Goal: Check status: Verify the current state of an ongoing process or item

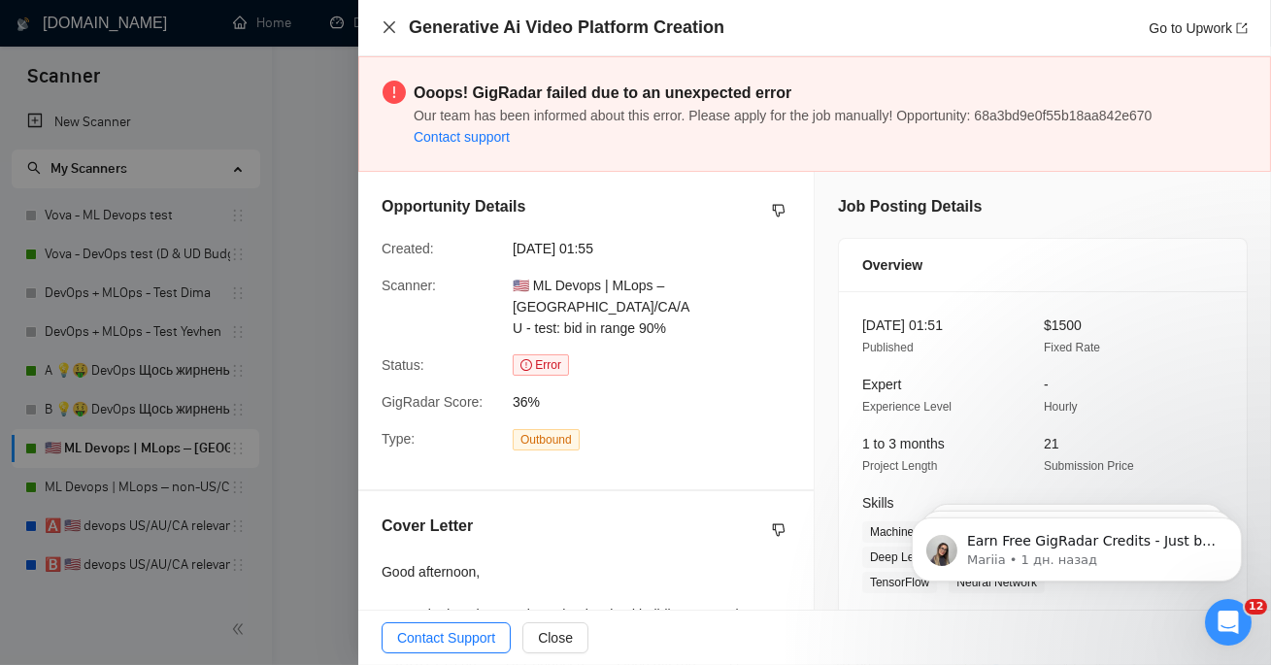
scroll to position [5184, 0]
click at [388, 25] on icon "close" at bounding box center [390, 27] width 16 height 16
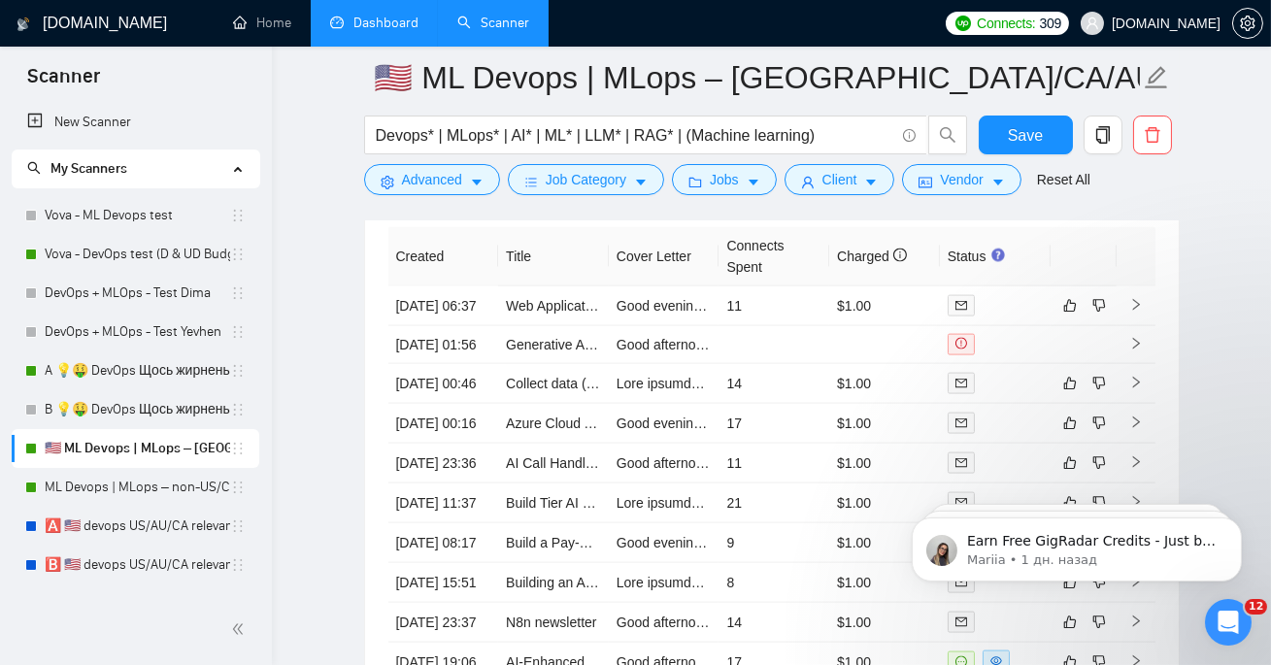
click at [374, 31] on link "Dashboard" at bounding box center [374, 23] width 88 height 17
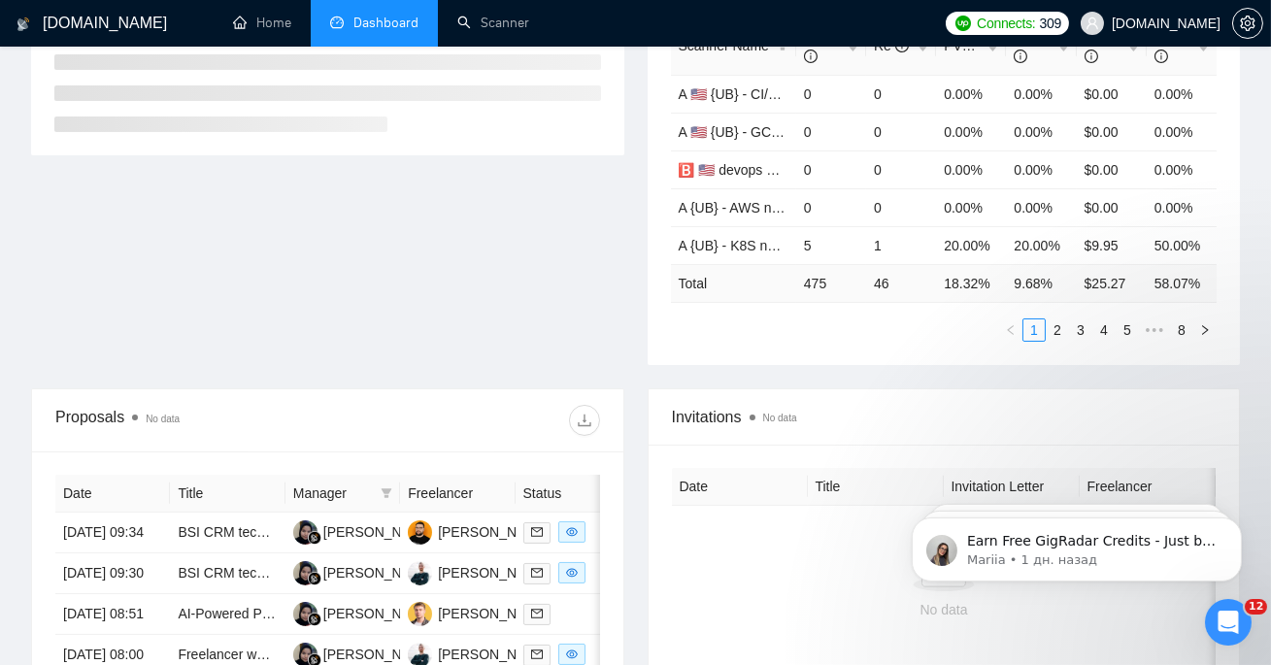
scroll to position [112, 0]
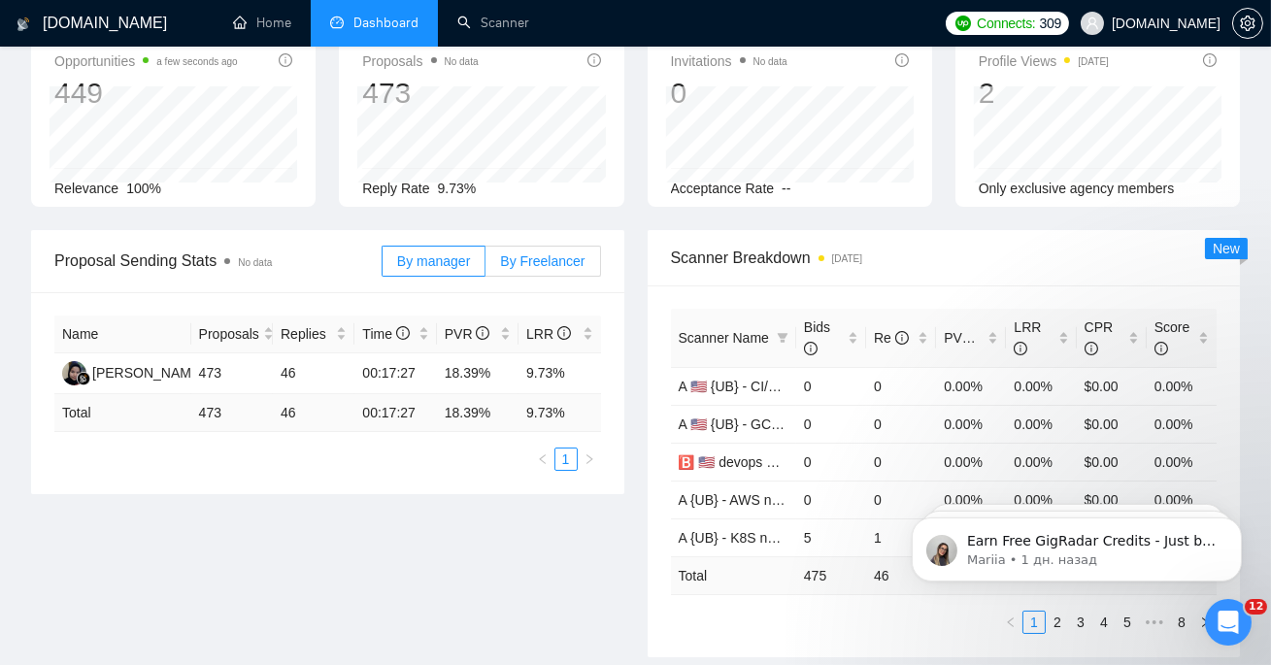
click at [565, 263] on span "By Freelancer" at bounding box center [542, 261] width 84 height 16
click at [485, 266] on input "By Freelancer" at bounding box center [485, 266] width 0 height 0
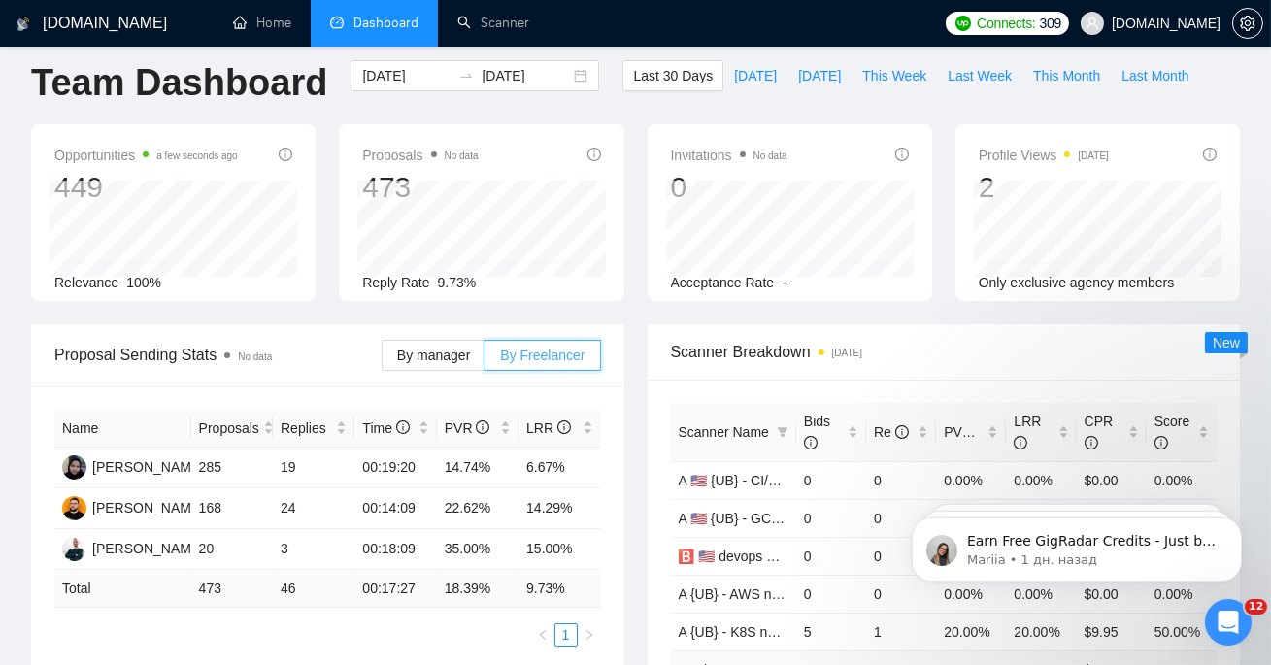
scroll to position [0, 0]
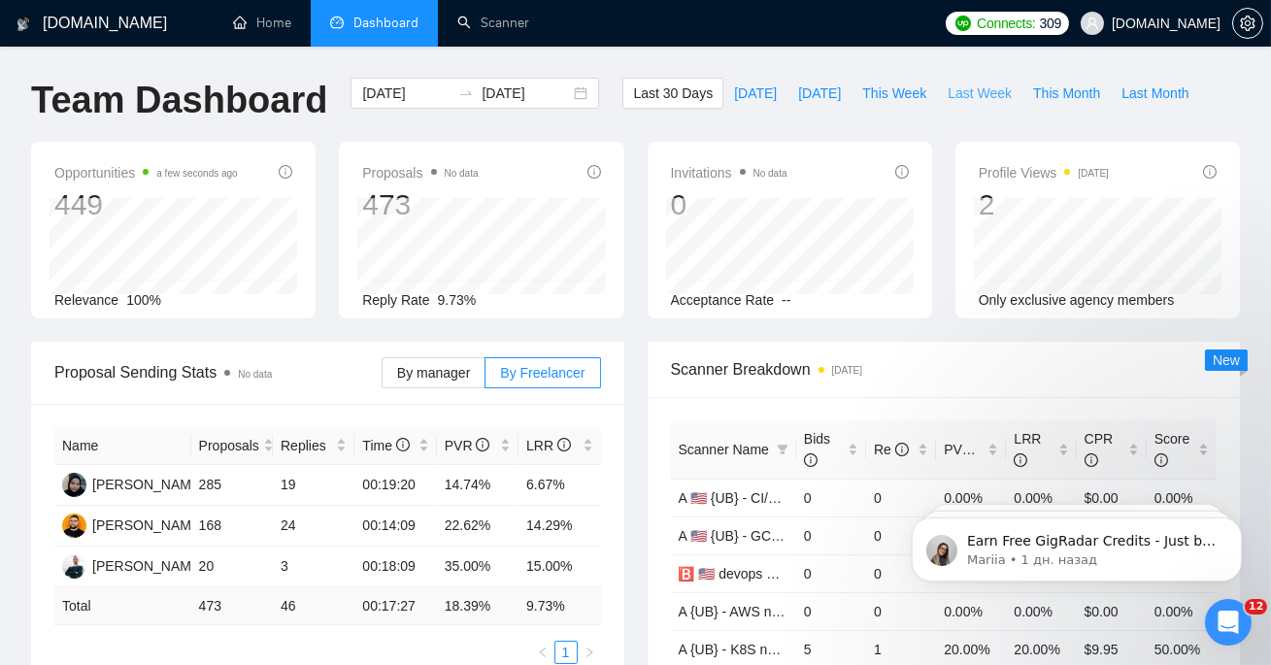
click at [996, 87] on span "Last Week" at bounding box center [979, 93] width 64 height 21
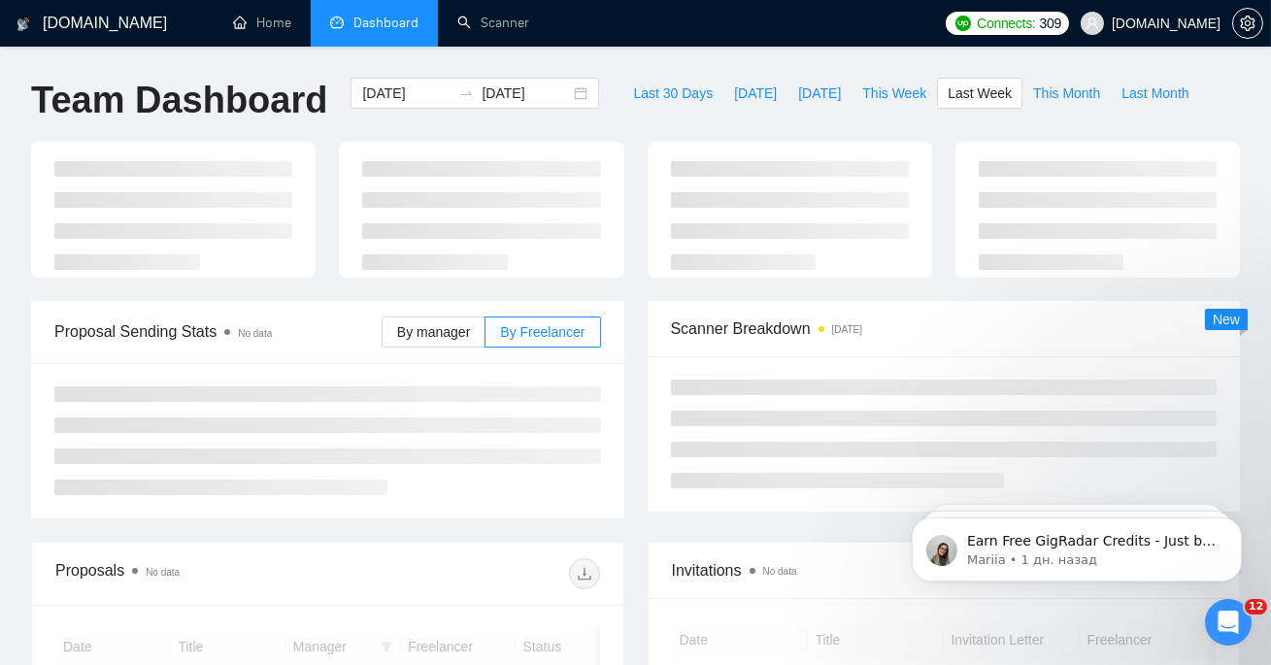
type input "[DATE]"
click at [876, 90] on span "This Week" at bounding box center [894, 93] width 64 height 21
type input "[DATE]"
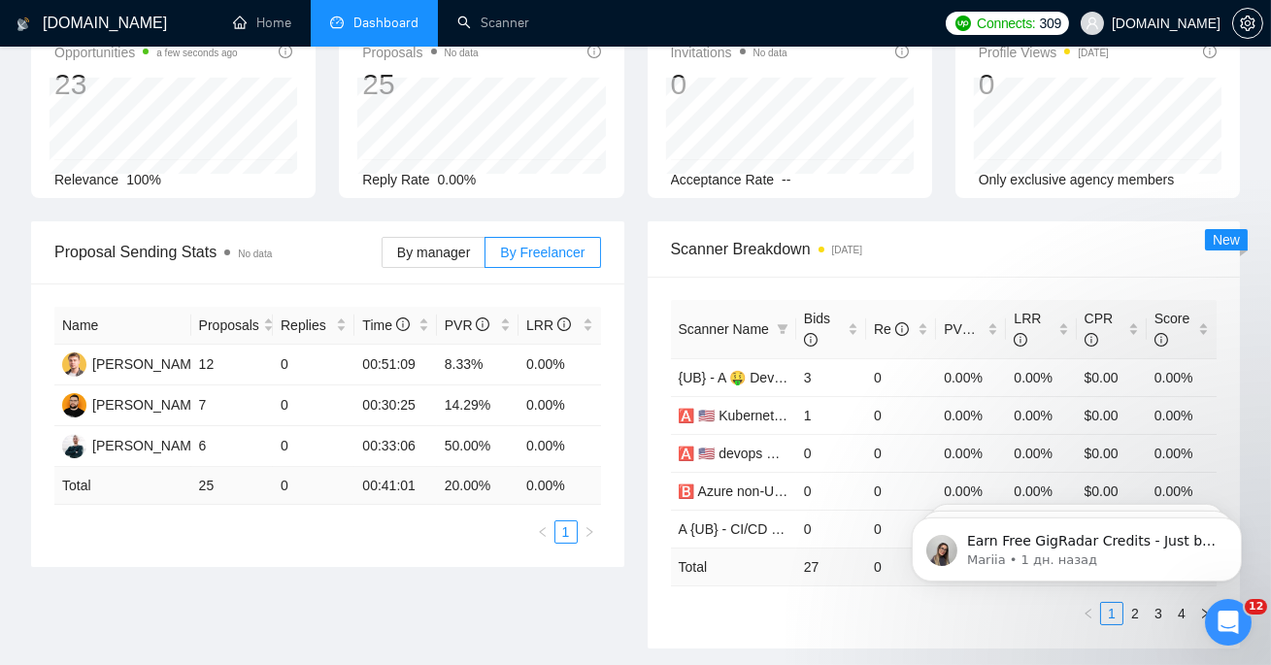
scroll to position [124, 0]
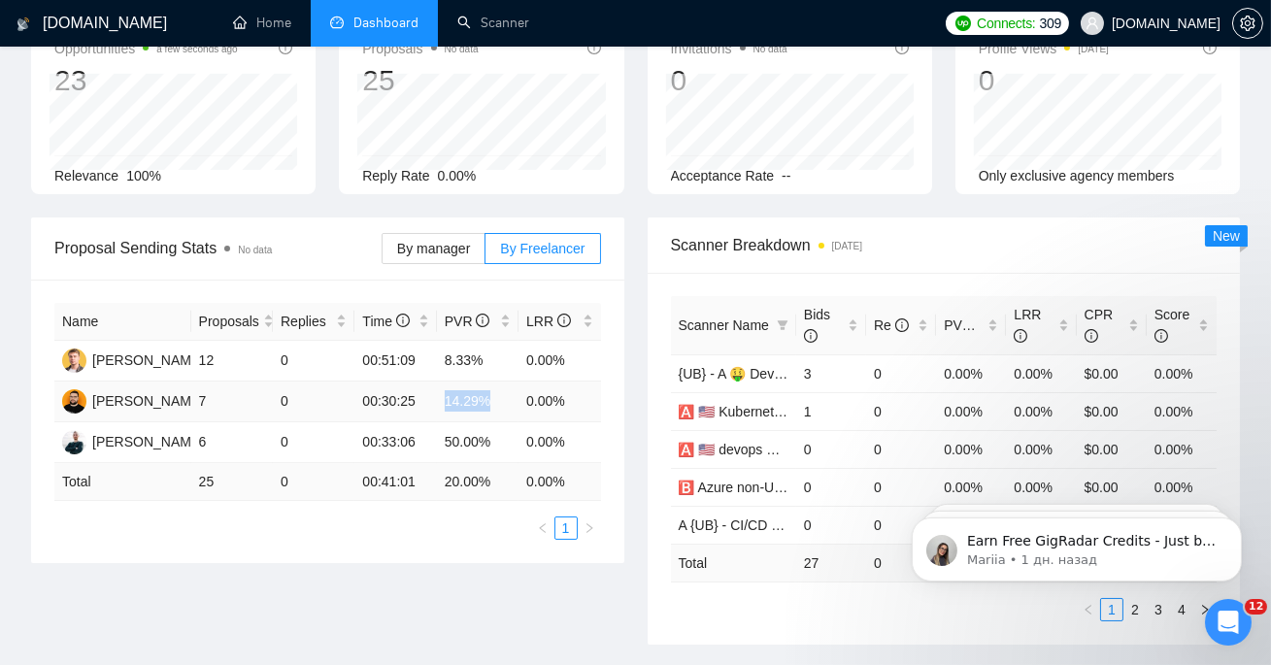
drag, startPoint x: 430, startPoint y: 398, endPoint x: 498, endPoint y: 401, distance: 68.0
click at [498, 401] on tr "[PERSON_NAME] 7 0 00:30:25 14.29% 0.00%" at bounding box center [327, 402] width 547 height 41
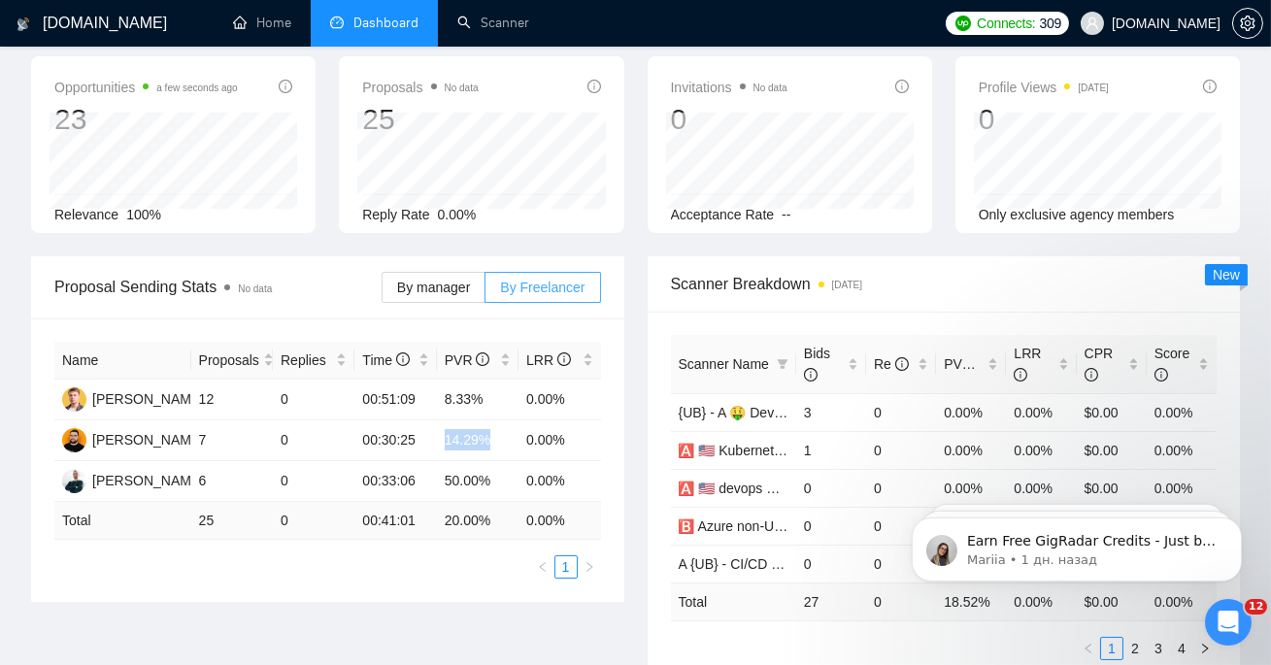
scroll to position [0, 0]
